Goal: Information Seeking & Learning: Learn about a topic

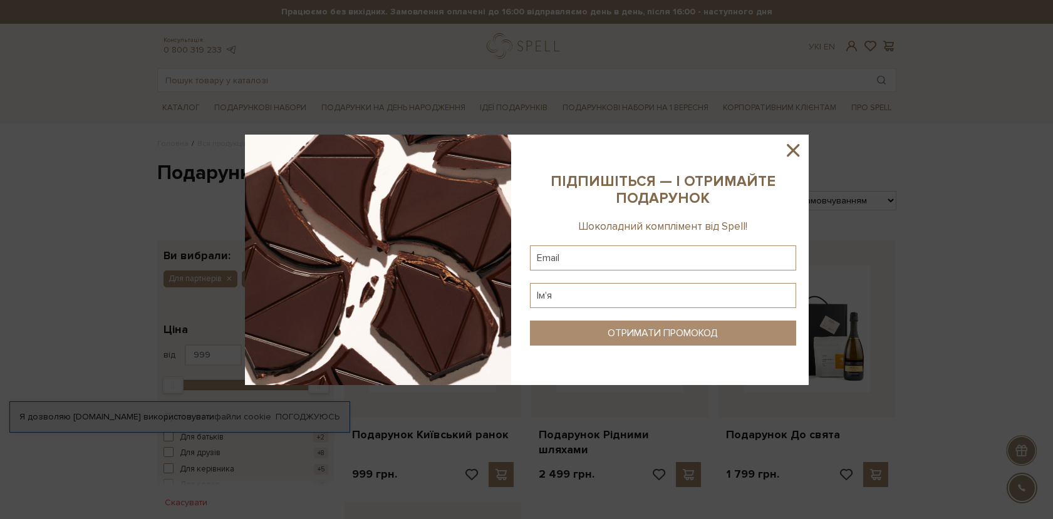
click at [793, 156] on icon at bounding box center [792, 150] width 21 height 21
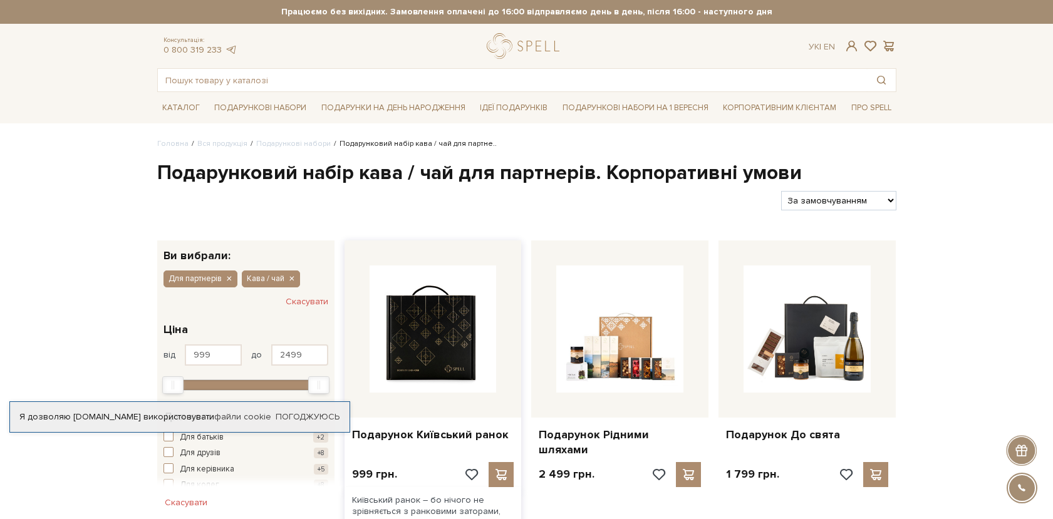
click at [393, 366] on img at bounding box center [432, 328] width 127 height 127
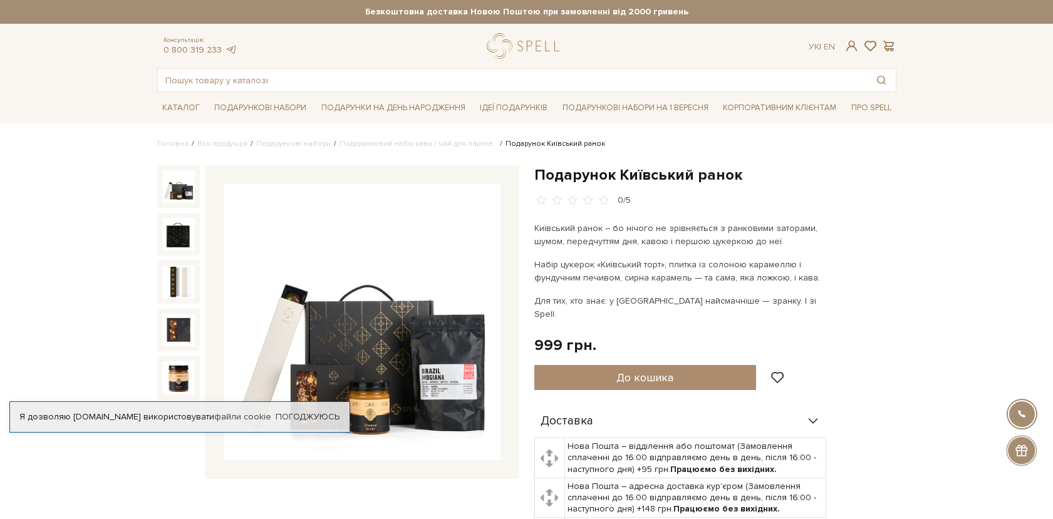
click at [359, 414] on img at bounding box center [362, 322] width 277 height 277
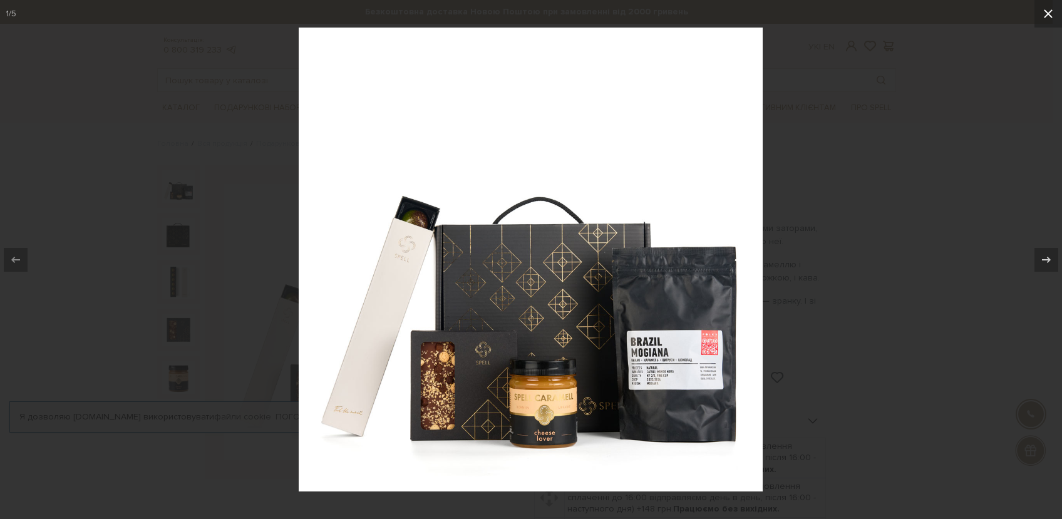
click at [1046, 15] on icon at bounding box center [1048, 13] width 9 height 9
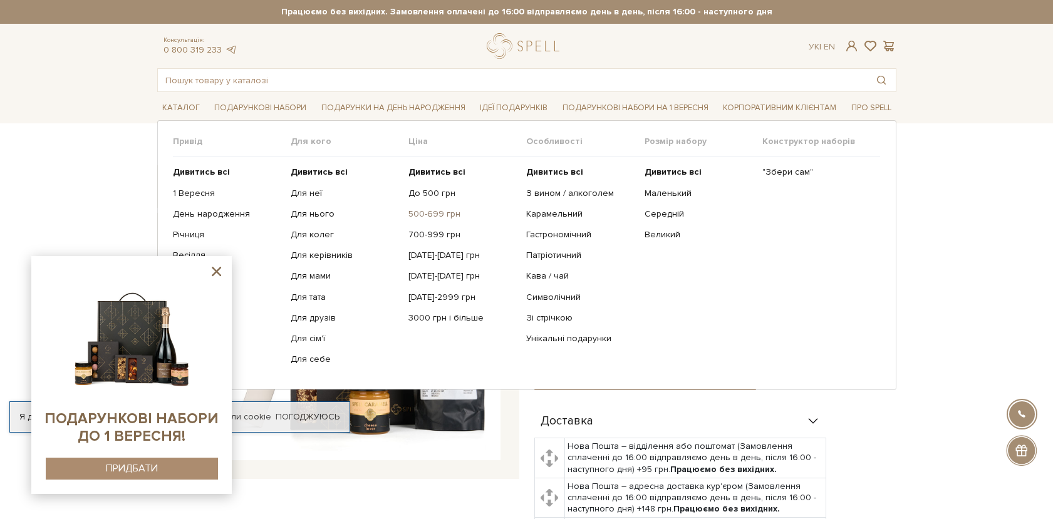
click at [415, 215] on link "500-699 грн" at bounding box center [462, 214] width 108 height 11
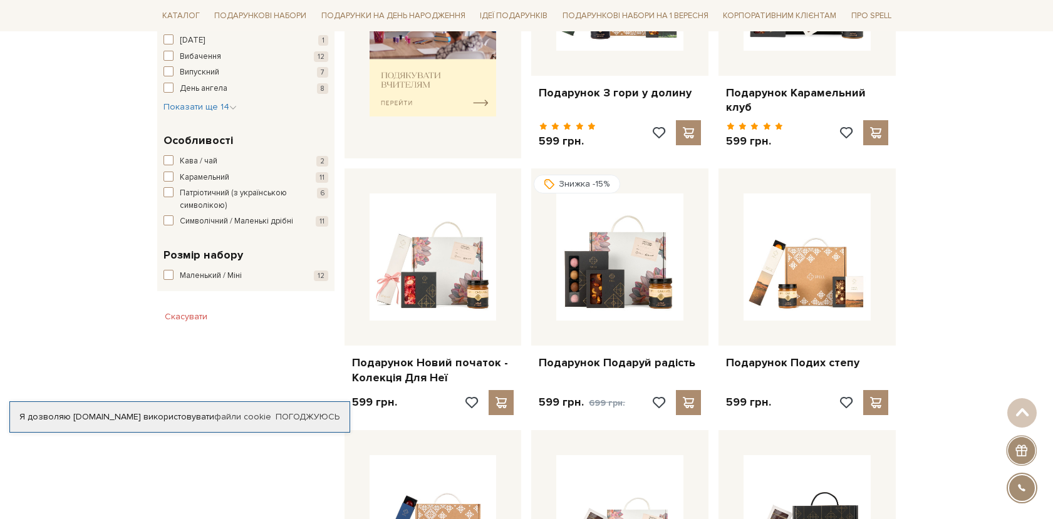
scroll to position [626, 0]
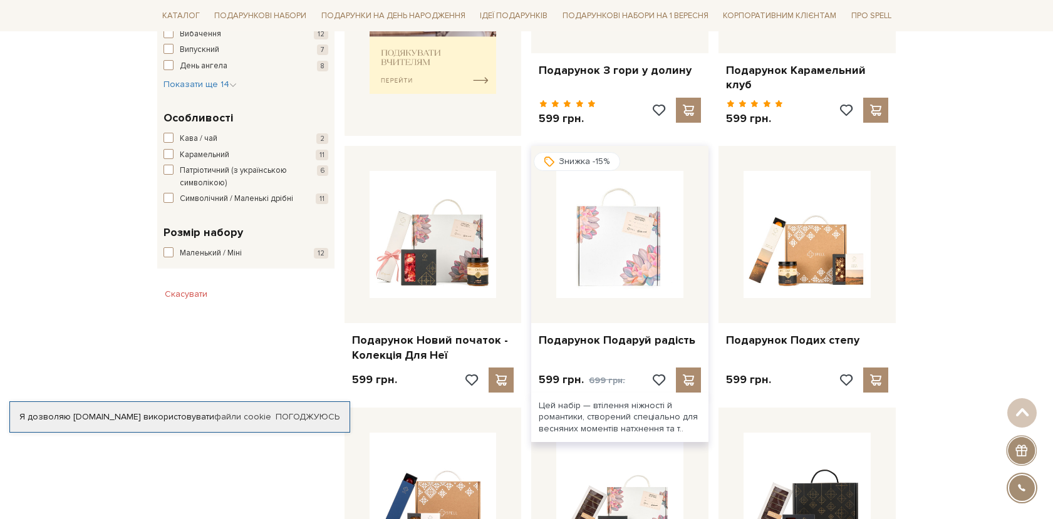
click at [666, 176] on img at bounding box center [619, 234] width 127 height 127
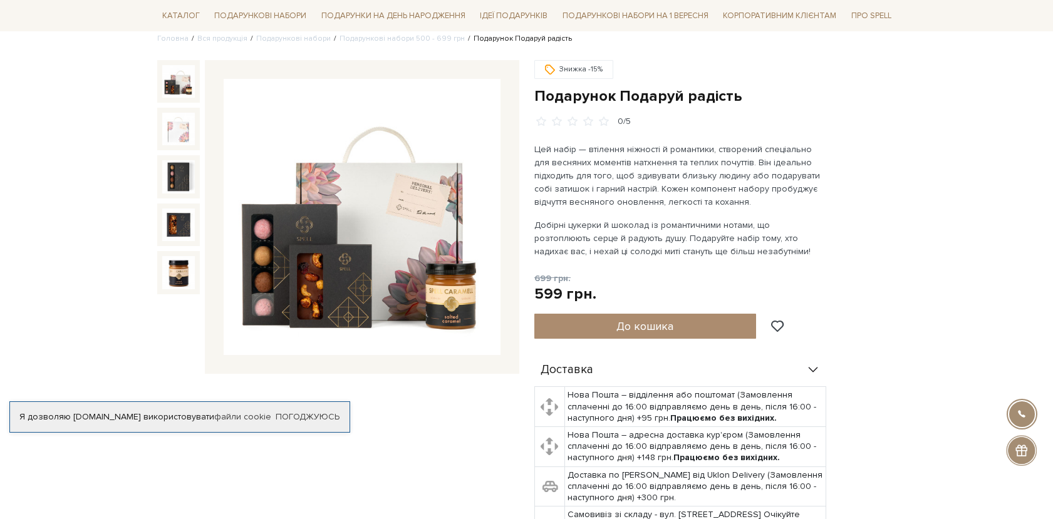
scroll to position [125, 0]
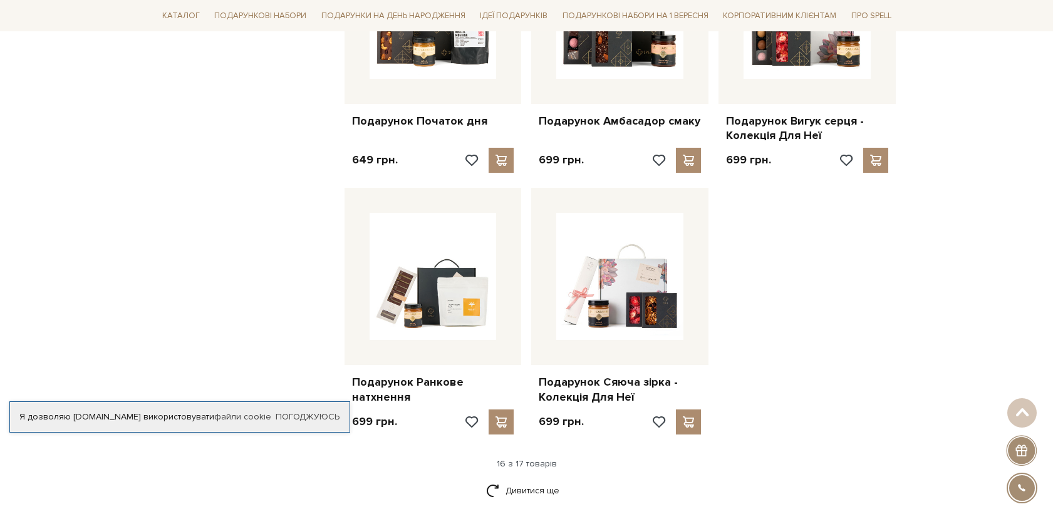
scroll to position [1440, 0]
